Goal: Task Accomplishment & Management: Complete application form

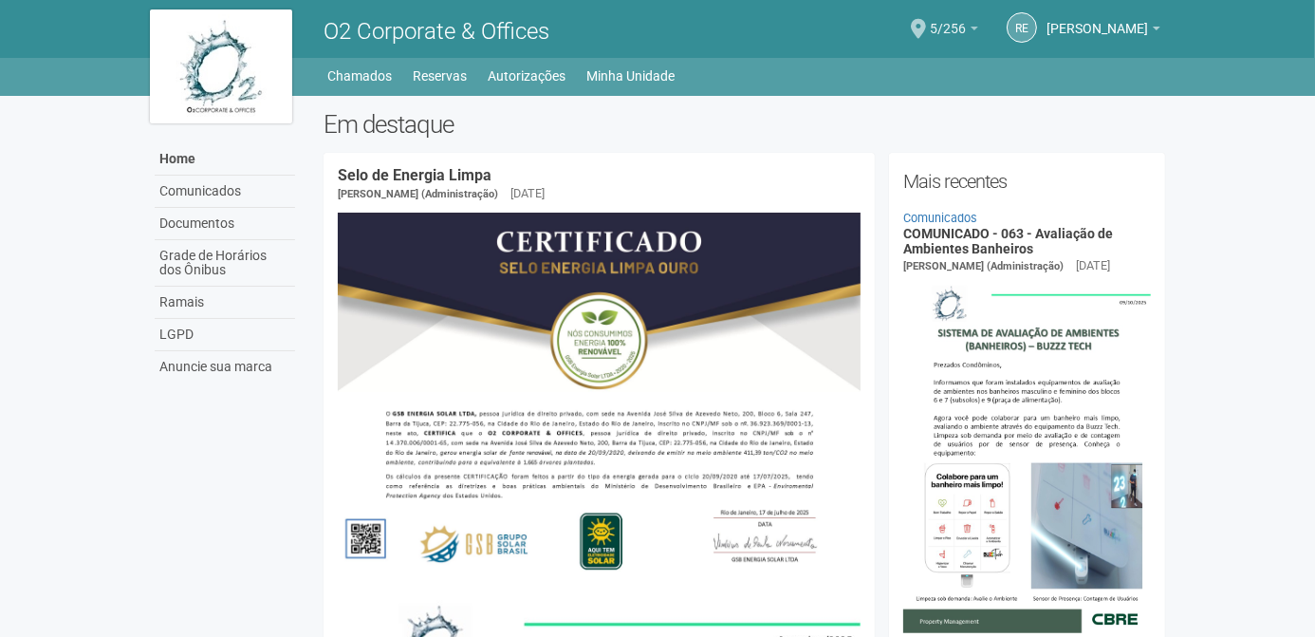
click at [976, 28] on link "5/256" at bounding box center [954, 31] width 48 height 15
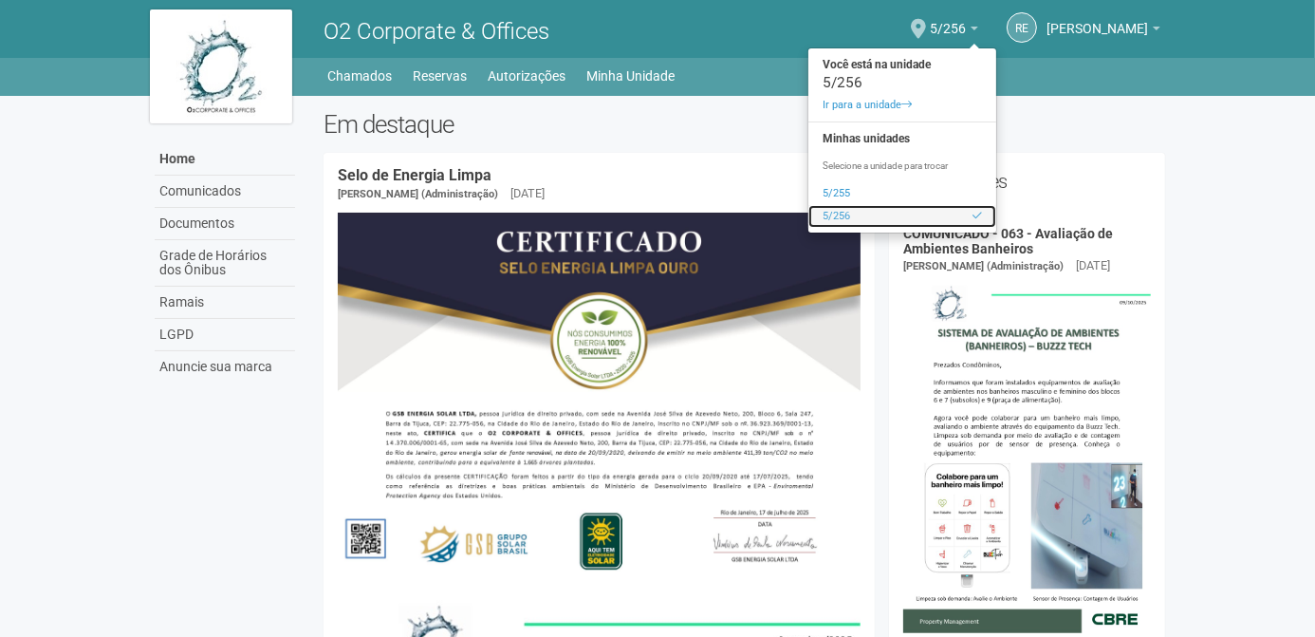
click at [850, 217] on link "5/256" at bounding box center [902, 216] width 188 height 23
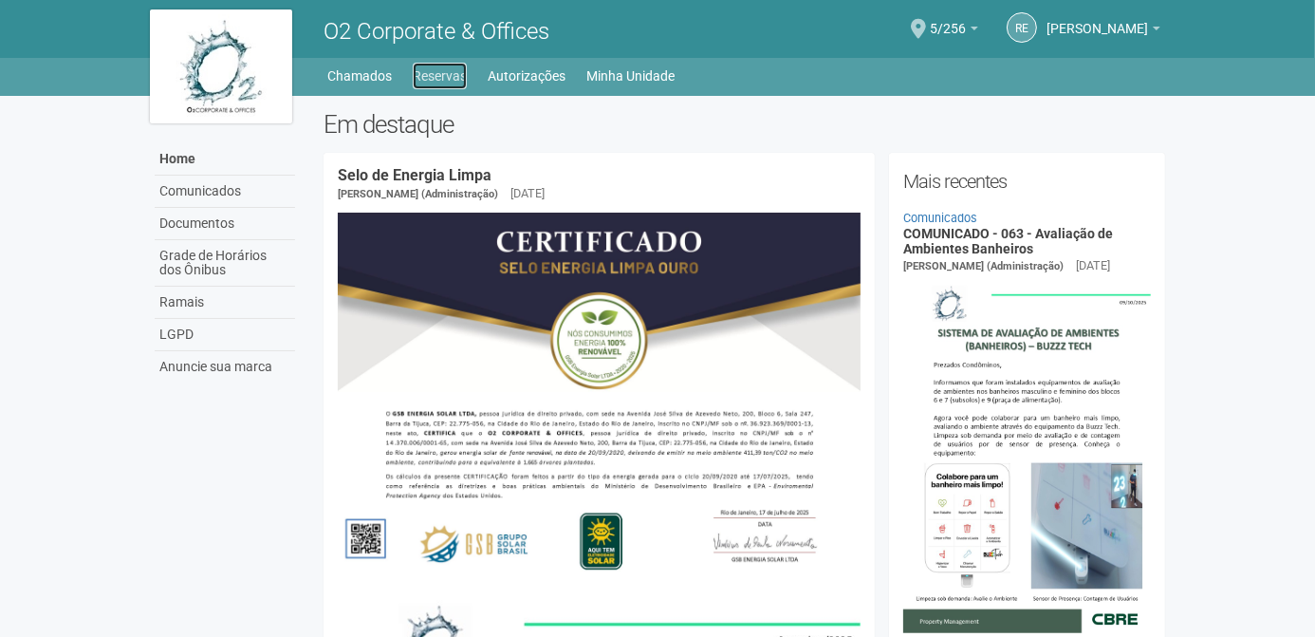
click at [453, 79] on link "Reservas" at bounding box center [440, 76] width 54 height 27
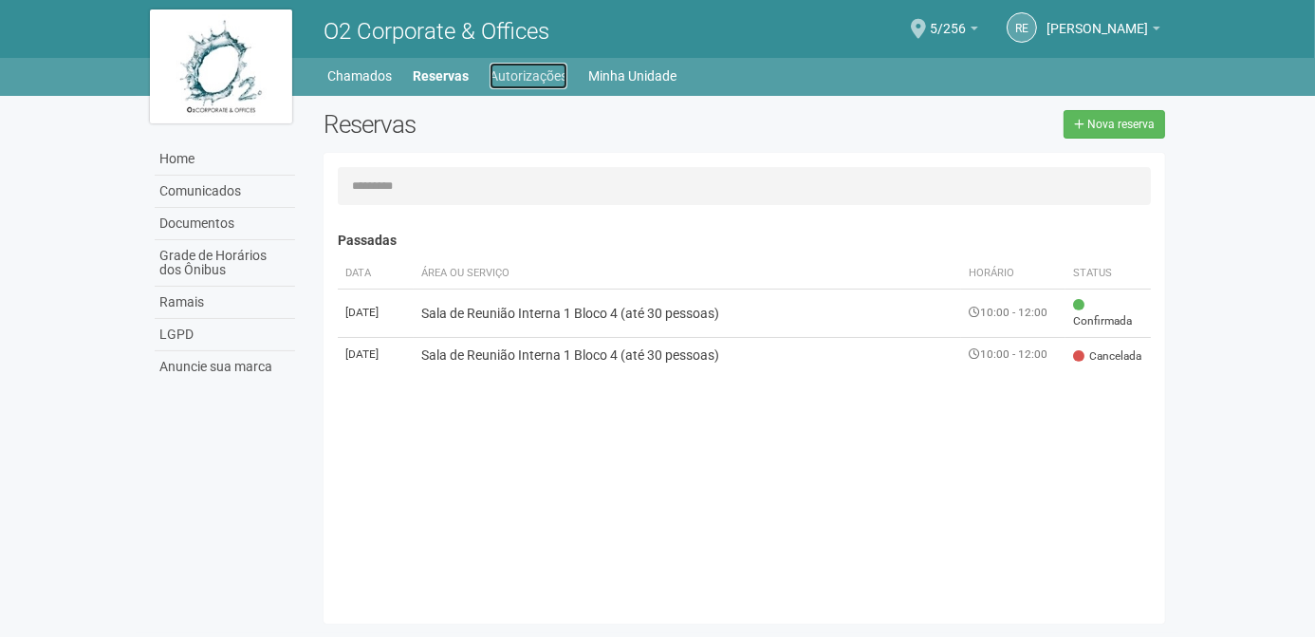
click at [512, 75] on link "Autorizações" at bounding box center [529, 76] width 78 height 27
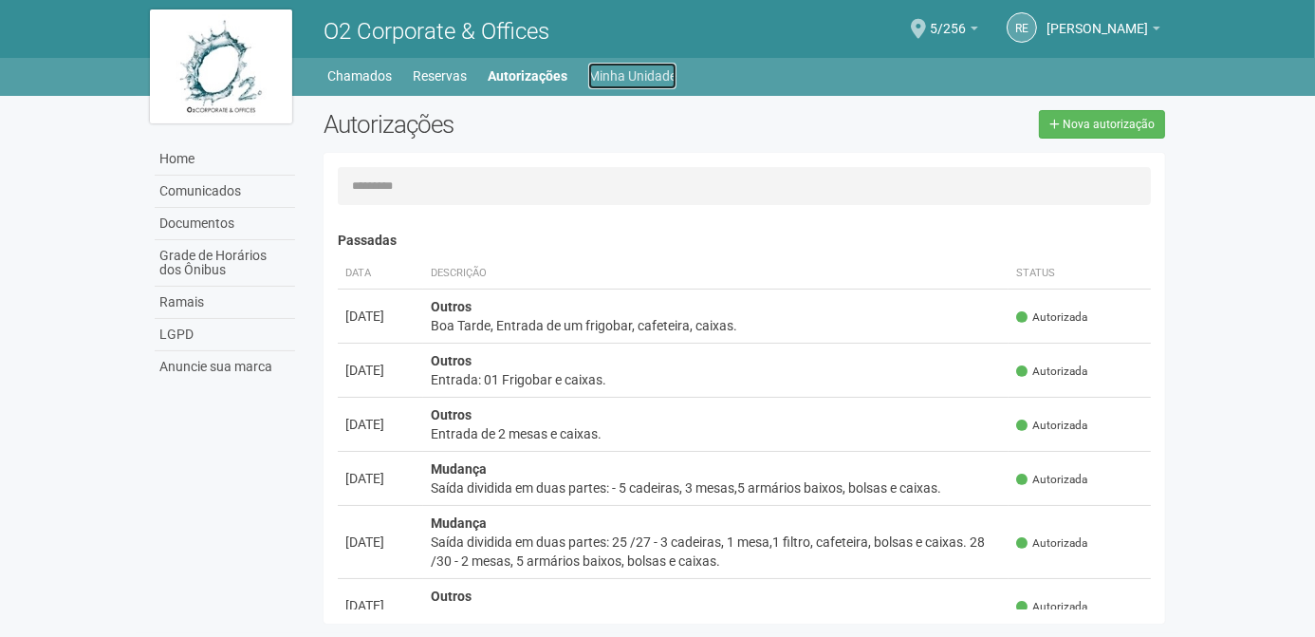
click at [615, 69] on link "Minha Unidade" at bounding box center [632, 76] width 88 height 27
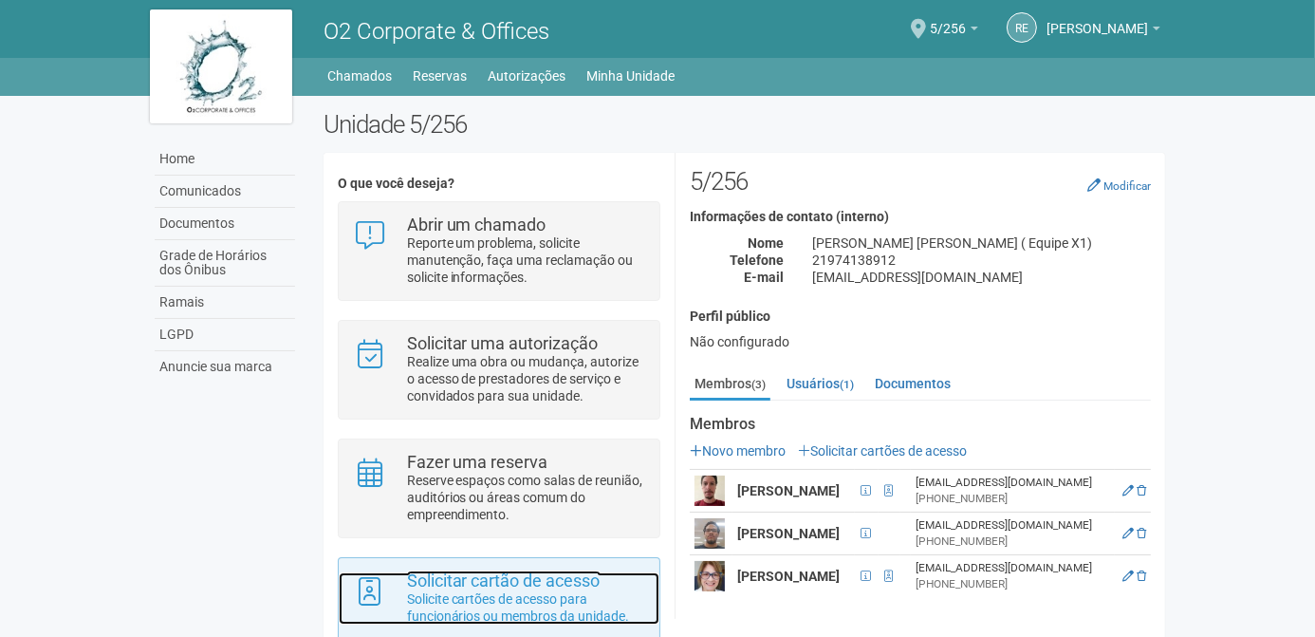
click at [500, 583] on strong "Solicitar cartão de acesso" at bounding box center [504, 580] width 194 height 20
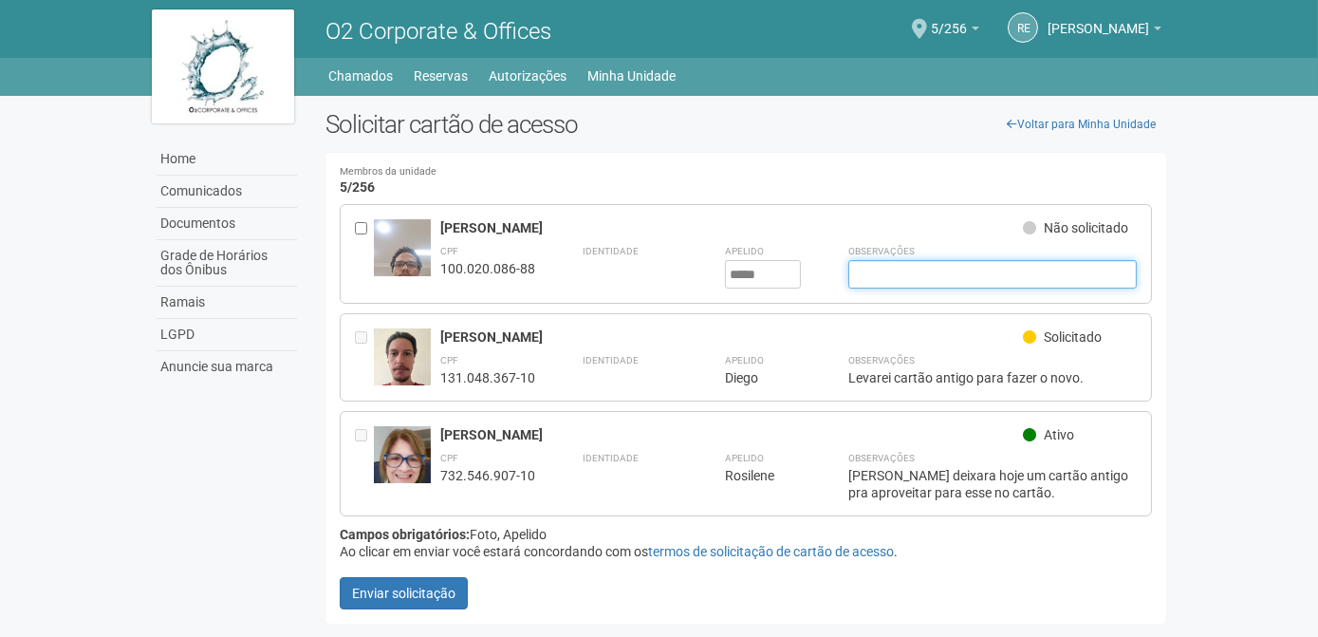
click at [865, 270] on input "text" at bounding box center [992, 274] width 289 height 28
type input "*"
type input "**********"
click at [340, 577] on button "Enviar solicitação" at bounding box center [404, 593] width 128 height 32
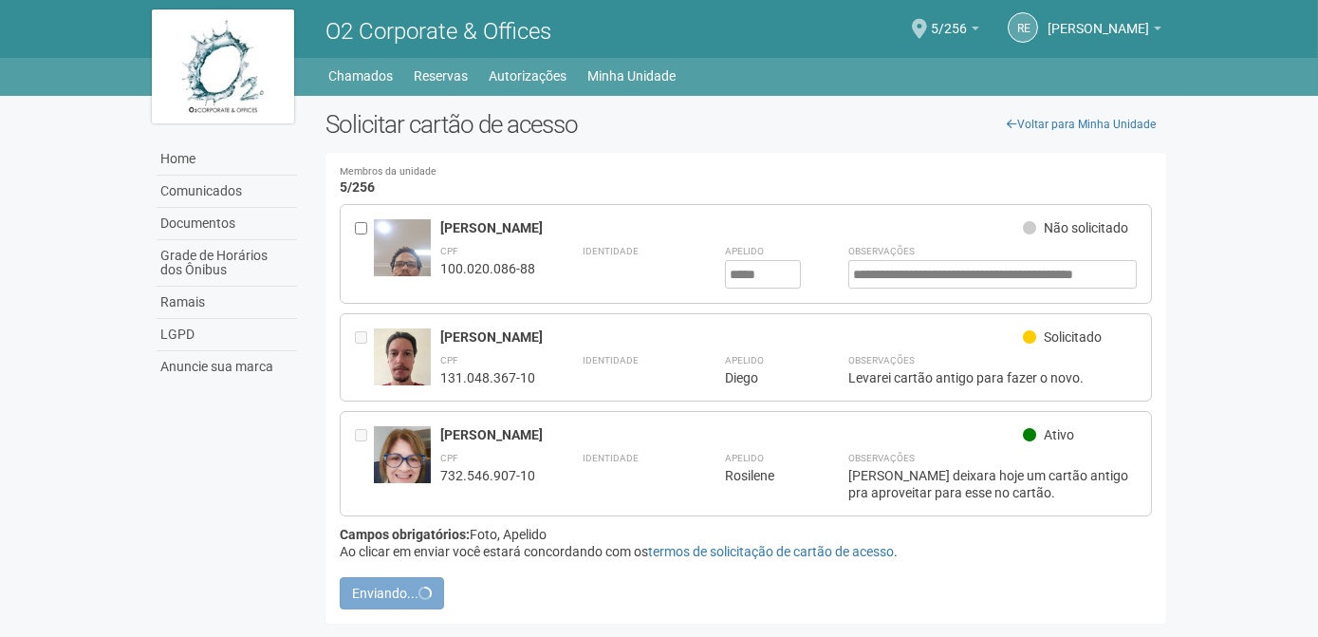
click at [1157, 315] on div "Membros da unidade 5/256 [GEOGRAPHIC_DATA]... Você precisa cadastrar os membros…" at bounding box center [746, 388] width 842 height 471
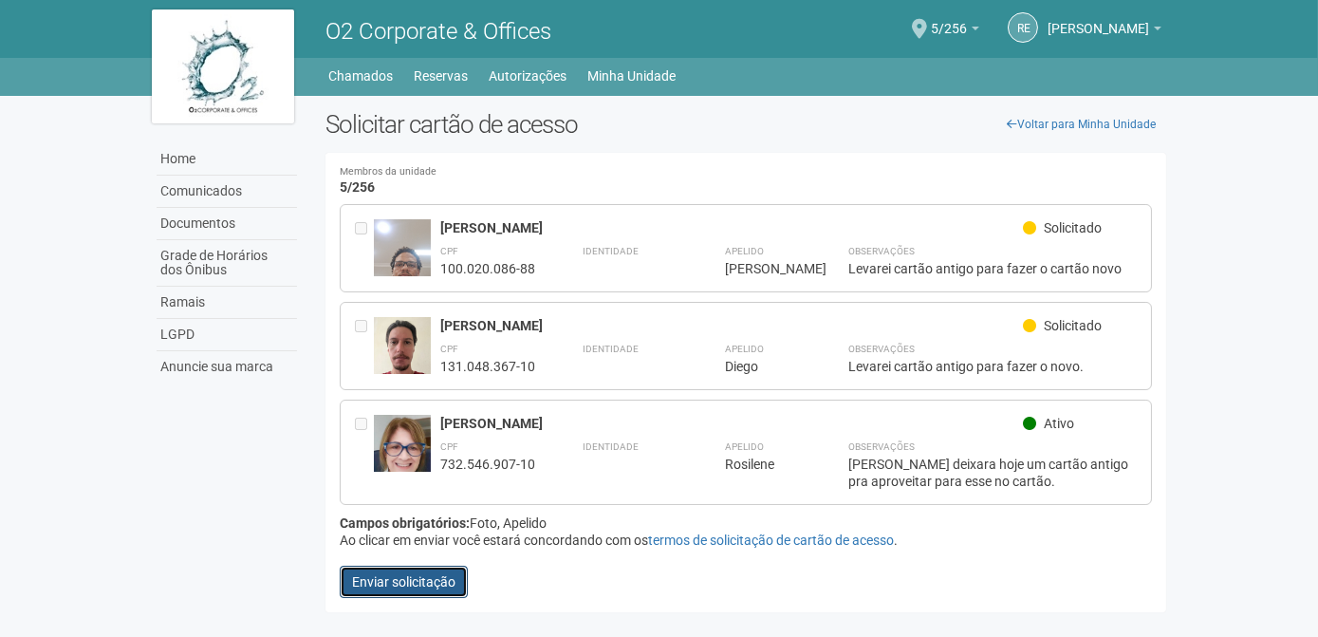
click at [422, 582] on button "Enviar solicitação" at bounding box center [404, 581] width 128 height 32
